Goal: Download file/media

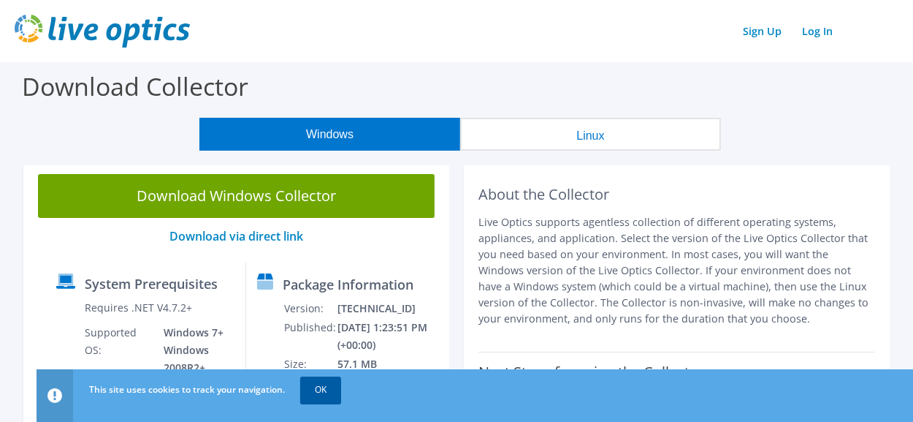
click at [319, 389] on link "OK" at bounding box center [320, 389] width 41 height 26
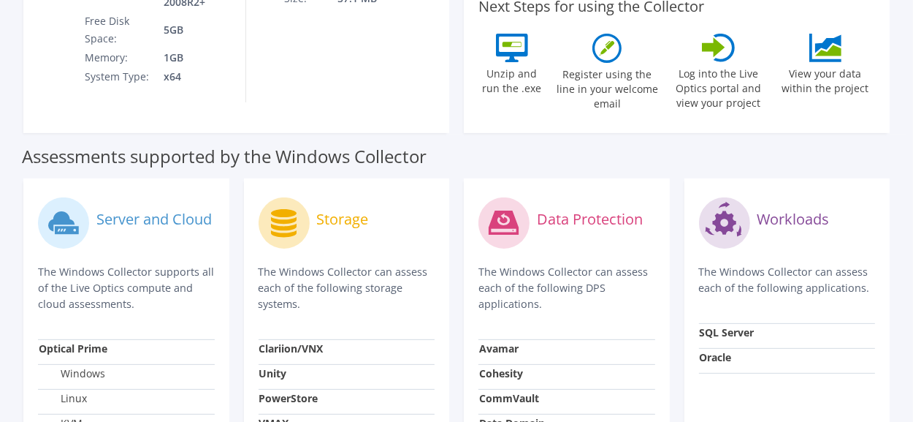
scroll to position [292, 0]
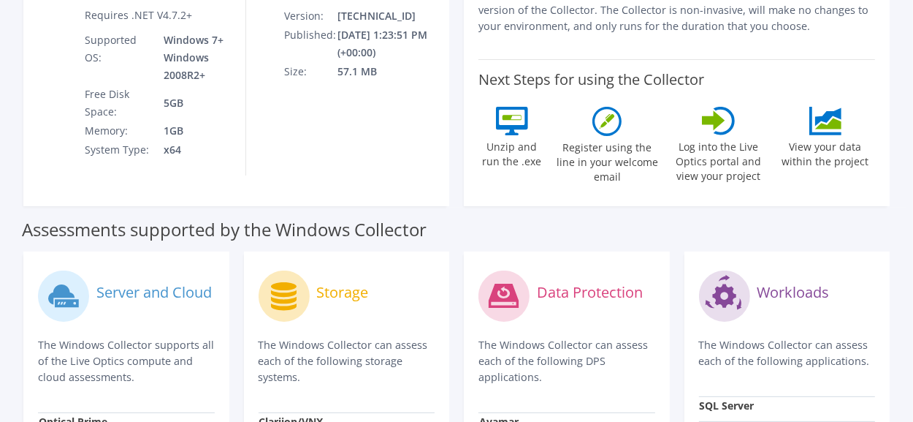
click at [555, 227] on div "Assessments supported by the Windows Collector" at bounding box center [456, 225] width 869 height 37
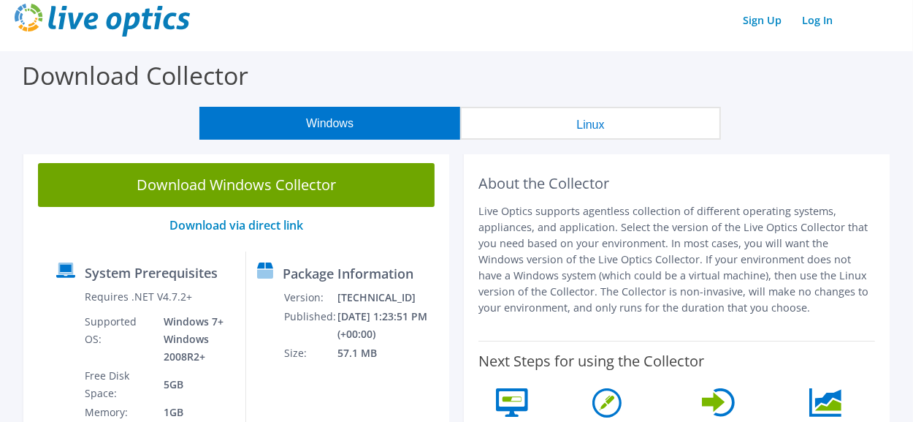
scroll to position [73, 0]
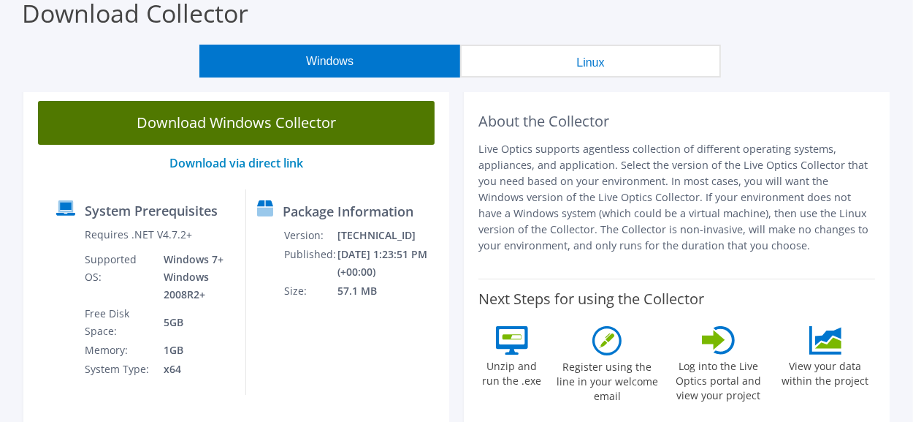
click at [241, 120] on link "Download Windows Collector" at bounding box center [236, 123] width 397 height 44
